Goal: Information Seeking & Learning: Learn about a topic

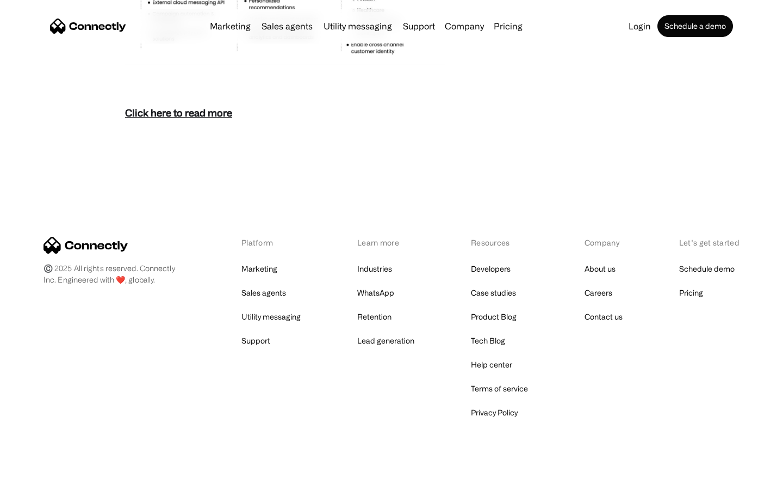
scroll to position [4718, 0]
